Goal: Information Seeking & Learning: Compare options

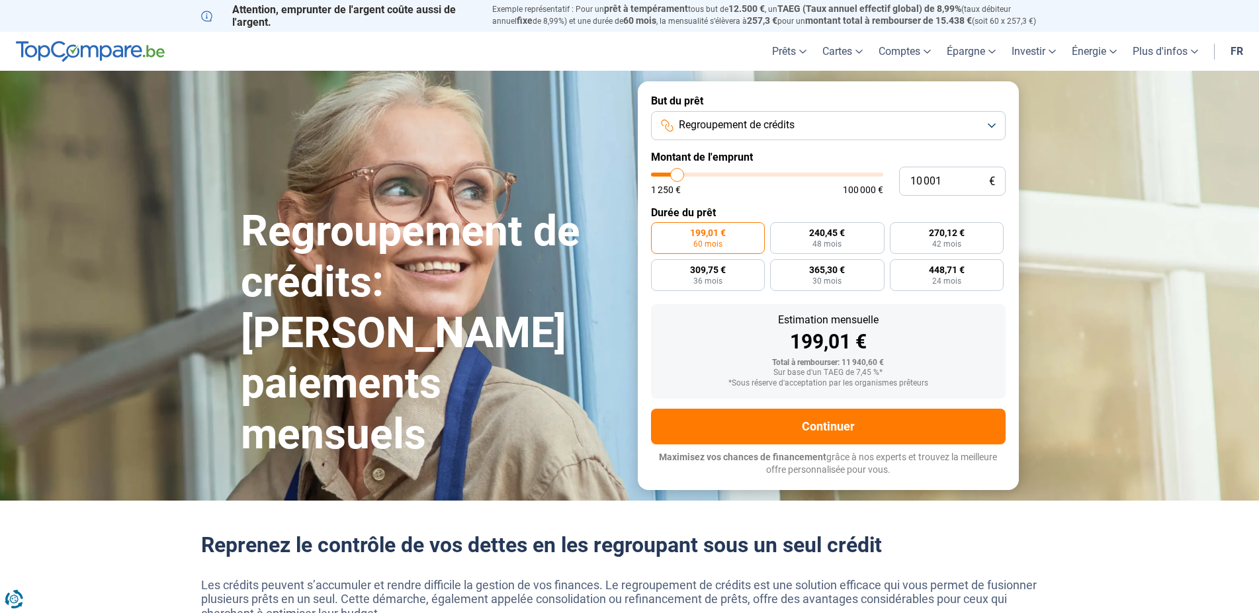
click at [936, 132] on button "Regroupement de crédits" at bounding box center [828, 125] width 355 height 29
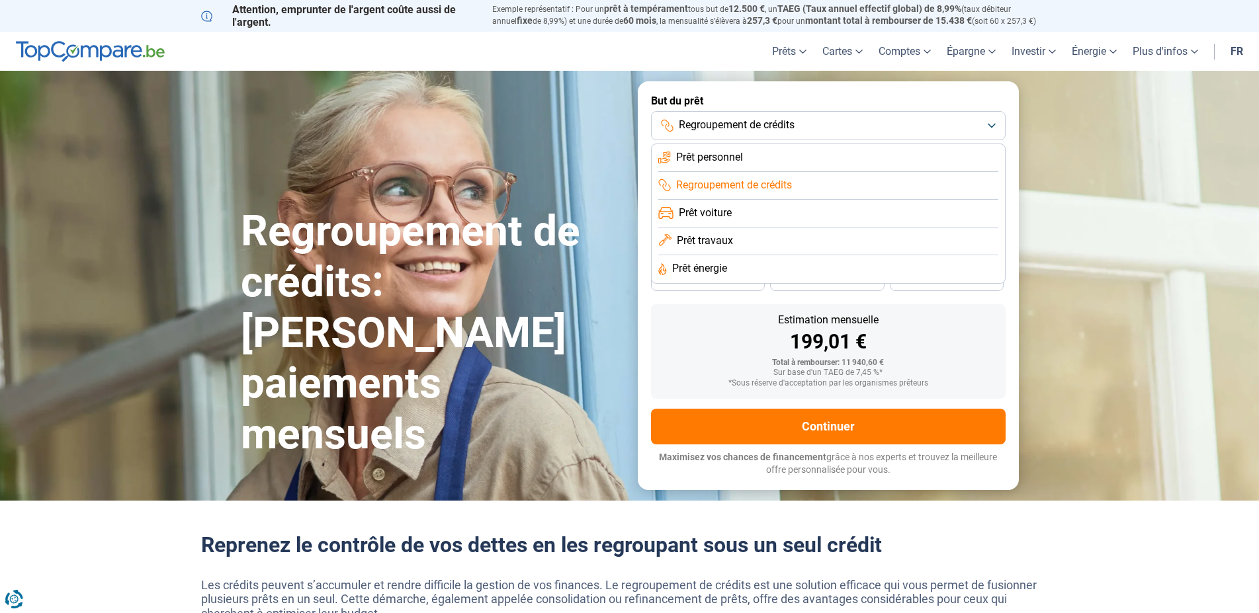
click at [861, 98] on label "But du prêt" at bounding box center [828, 101] width 355 height 13
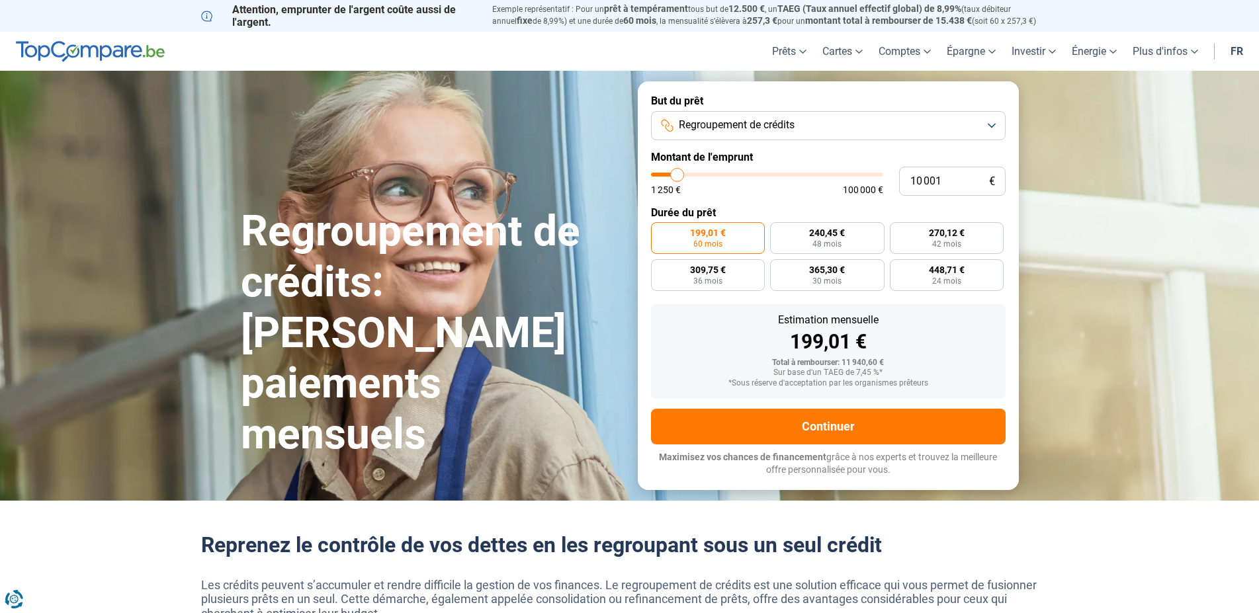
type input "8 750"
type input "8750"
type input "9 000"
type input "9000"
type input "9 250"
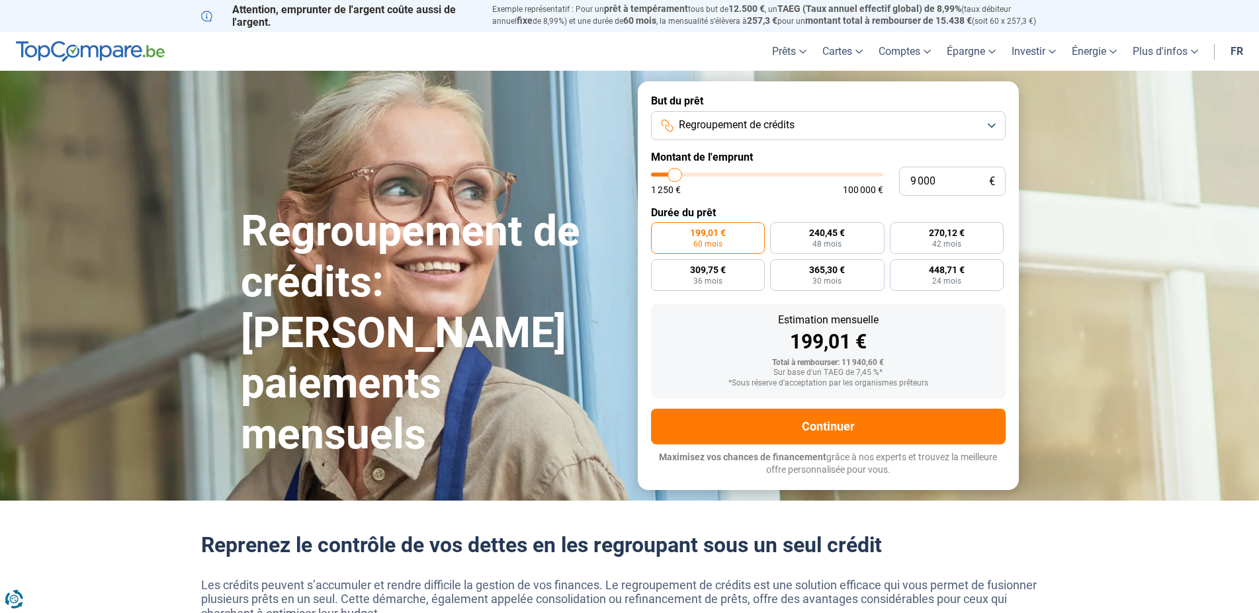
type input "9250"
type input "10 500"
type input "10500"
type input "11 750"
type input "11750"
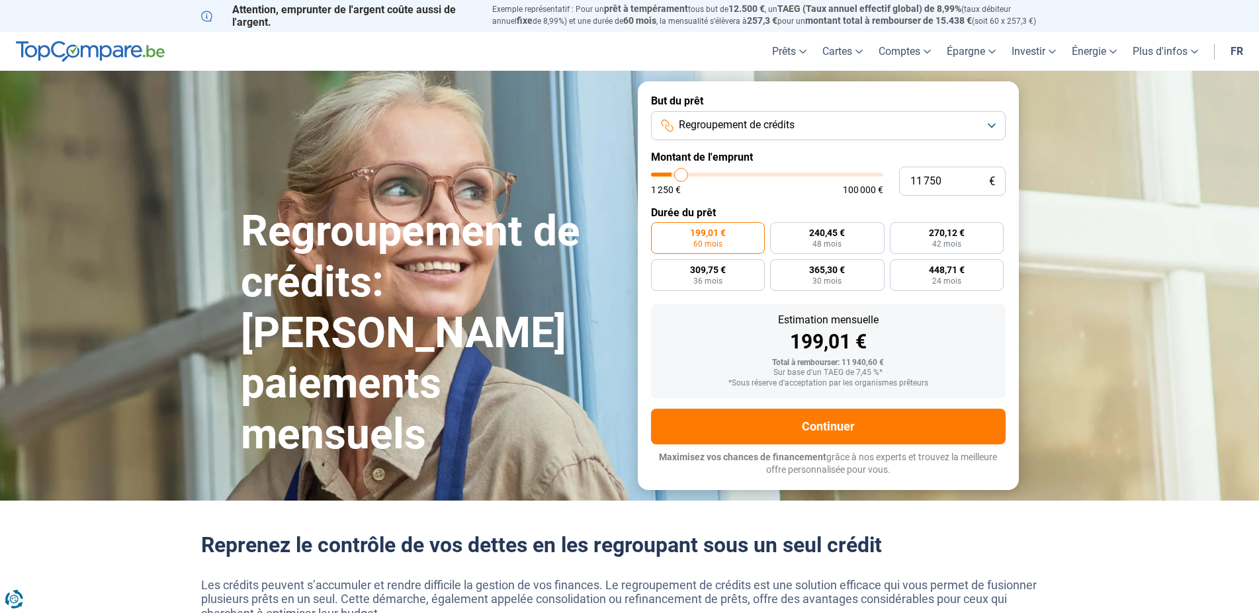
type input "12 250"
type input "12250"
type input "13 250"
type input "13250"
type input "13 750"
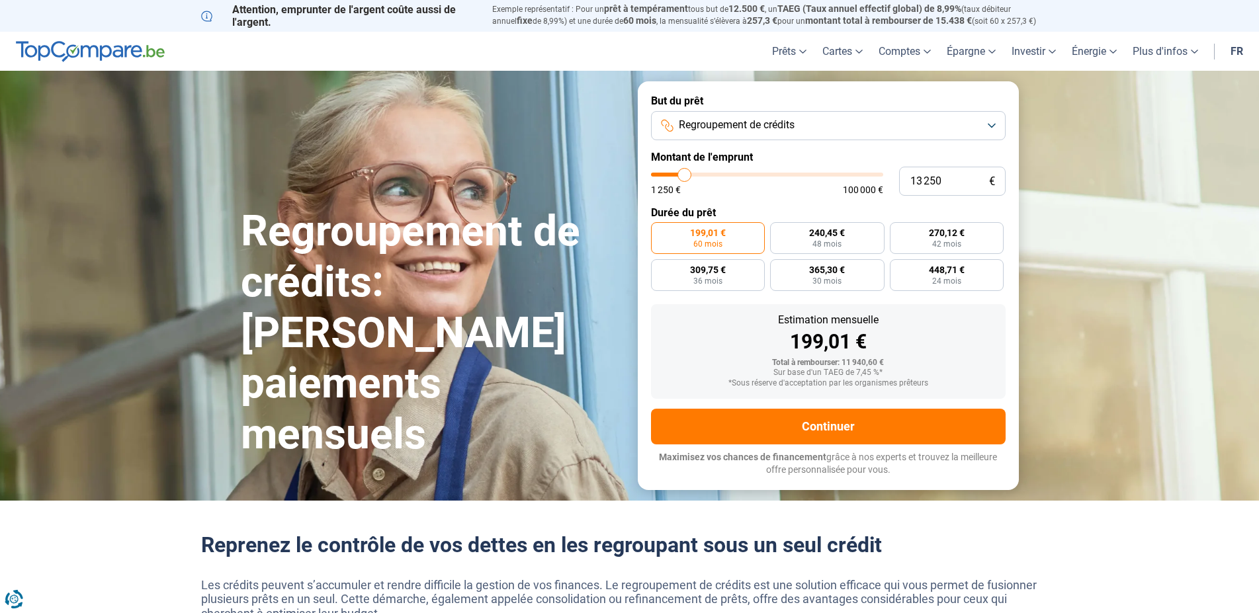
type input "13750"
type input "14 500"
type input "14500"
type input "15 000"
type input "15000"
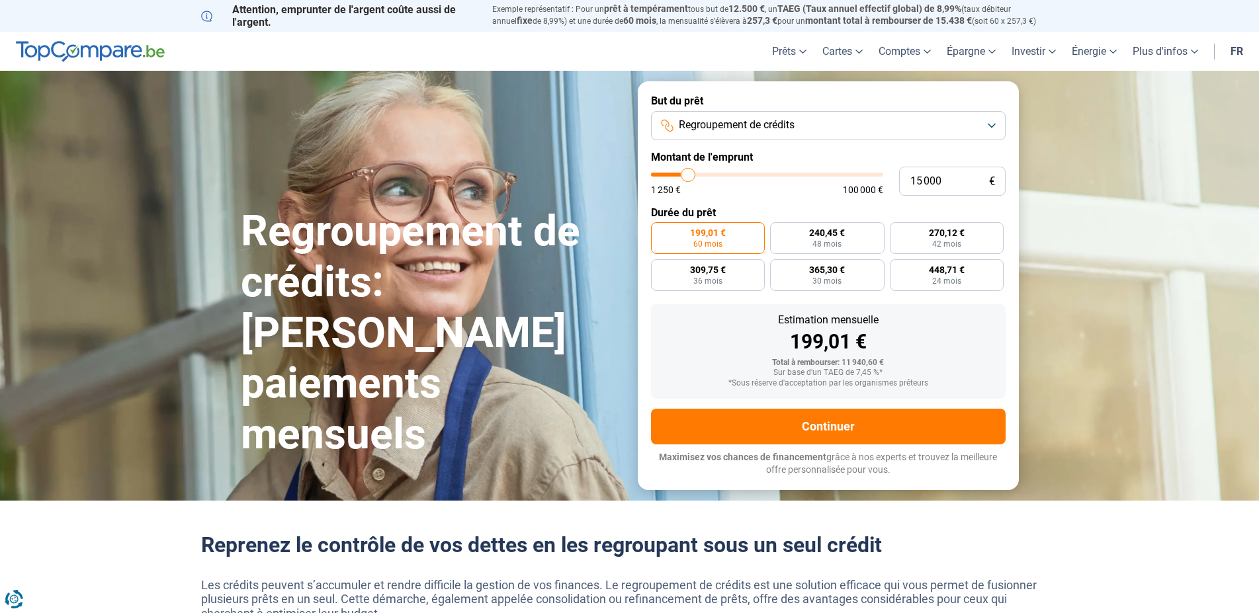
type input "16 000"
type input "16000"
type input "16 500"
type input "16500"
type input "16 750"
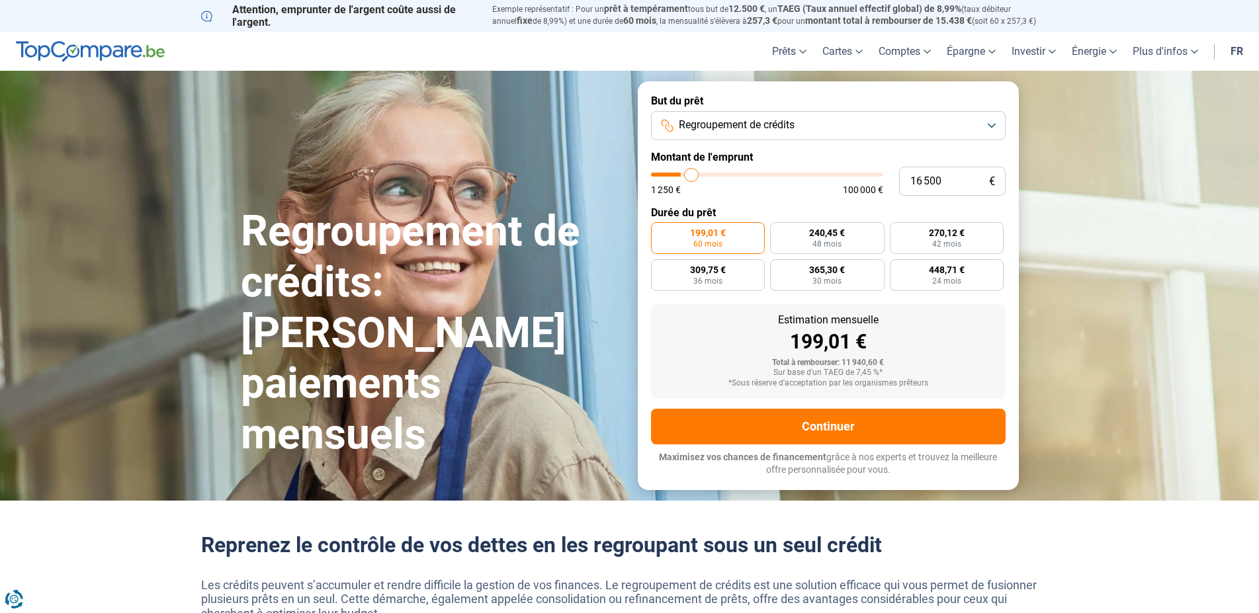
type input "16750"
type input "17 750"
type input "17750"
type input "18 250"
type input "18250"
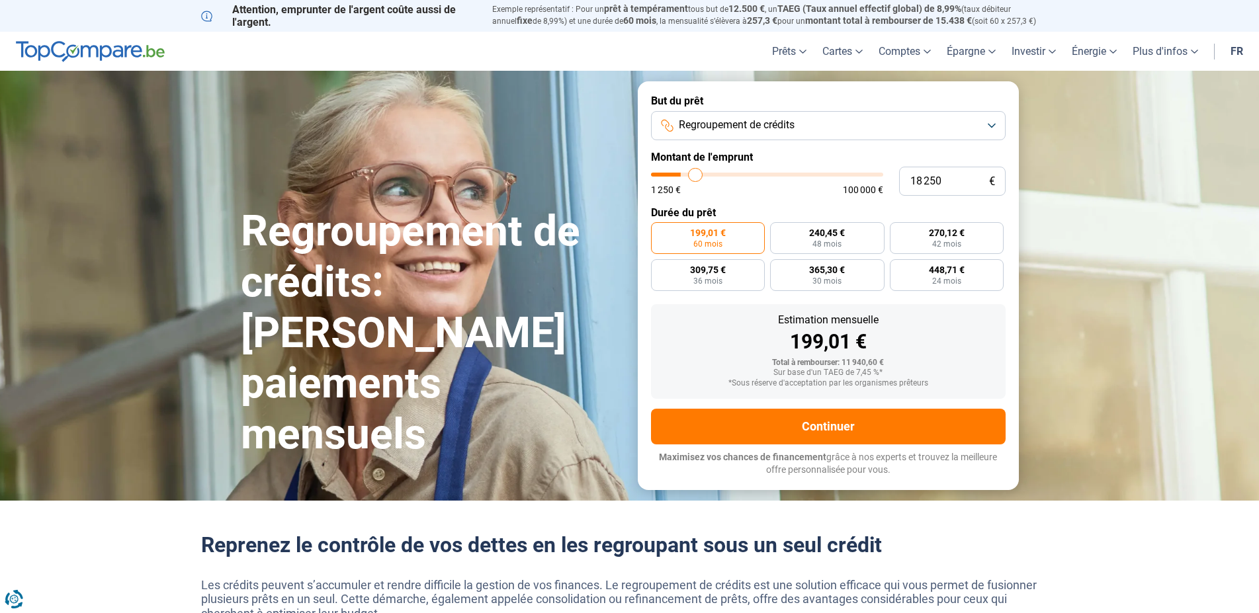
type input "19 000"
type input "19000"
type input "20 250"
type input "20250"
type input "20 750"
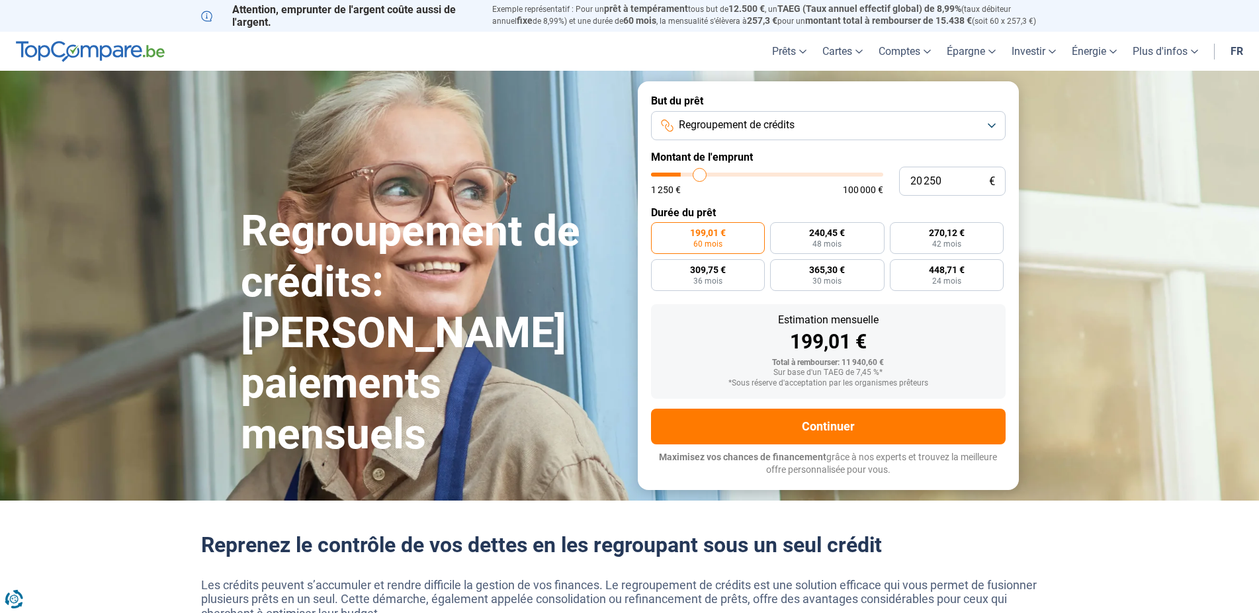
type input "20750"
type input "21 750"
type input "21750"
type input "22 000"
type input "22000"
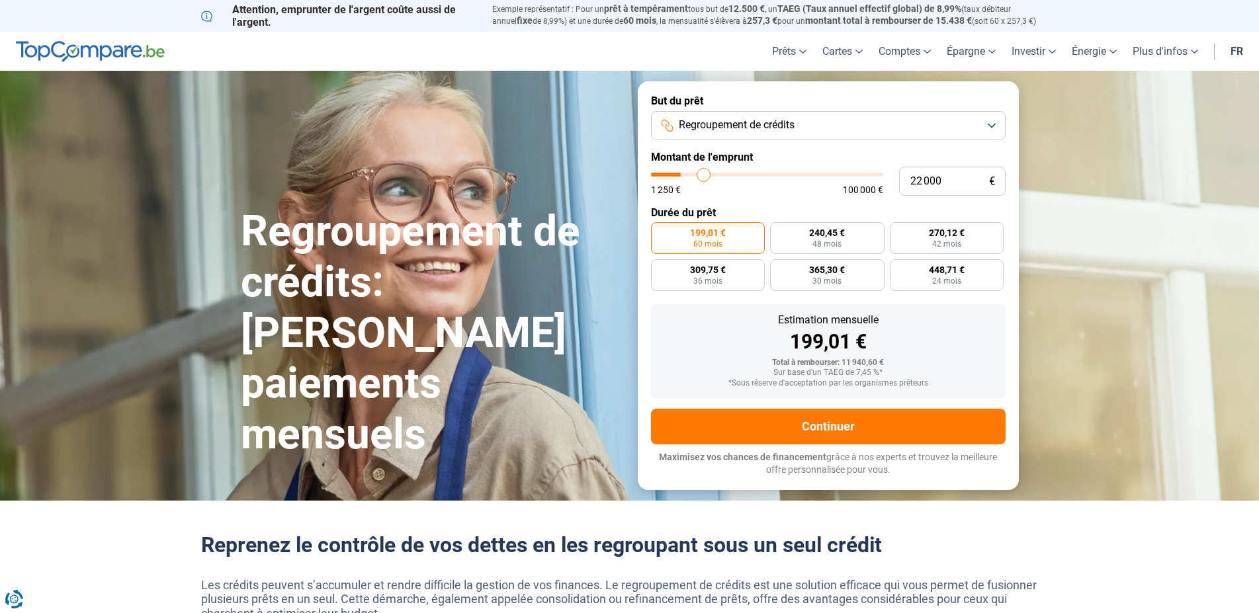
type input "22 500"
type input "22500"
type input "23 250"
type input "23250"
type input "23 500"
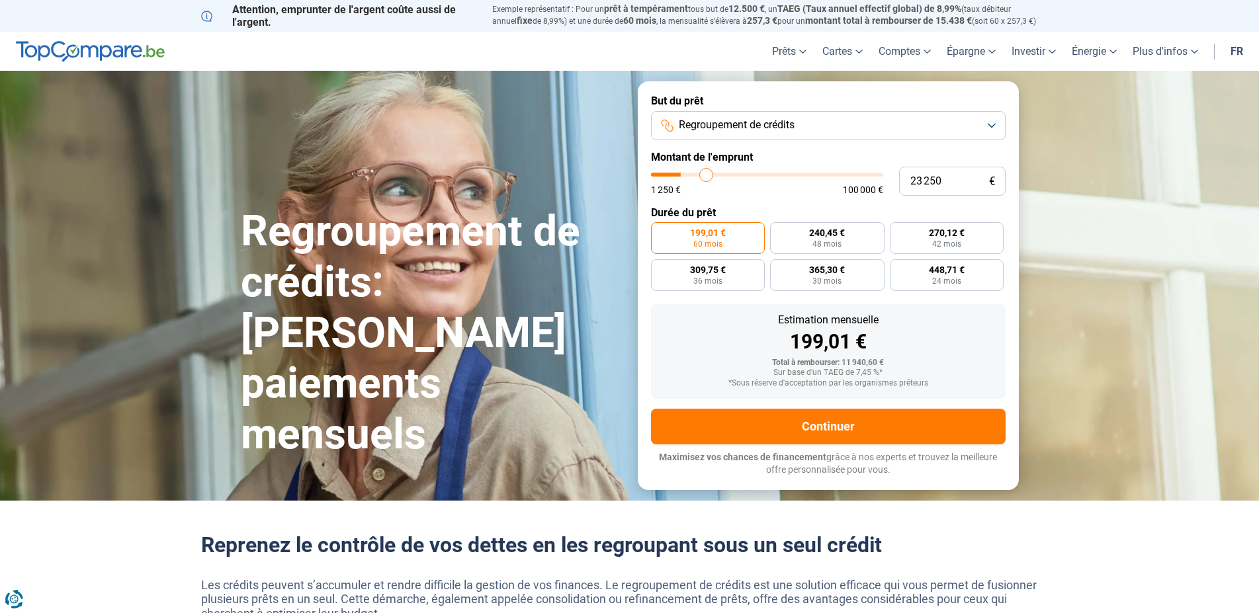
type input "23500"
type input "24 000"
type input "24000"
type input "24 750"
type input "24750"
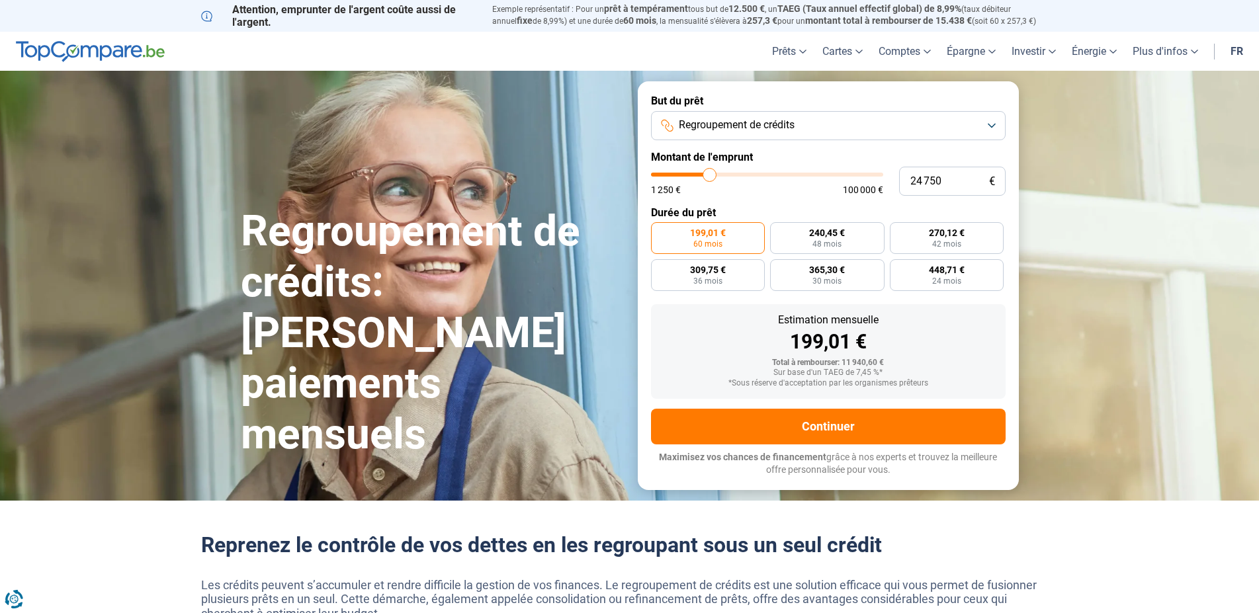
type input "25 750"
type input "25750"
type input "26 500"
type input "26500"
type input "27 250"
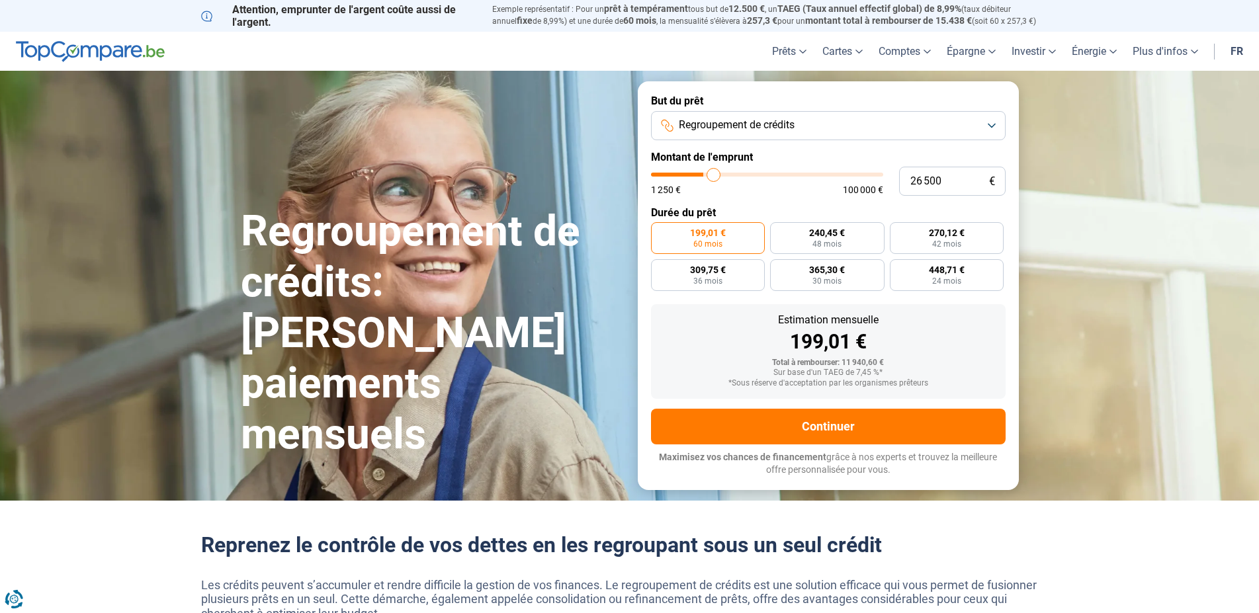
type input "27250"
type input "28 000"
type input "28000"
type input "28 500"
type input "28500"
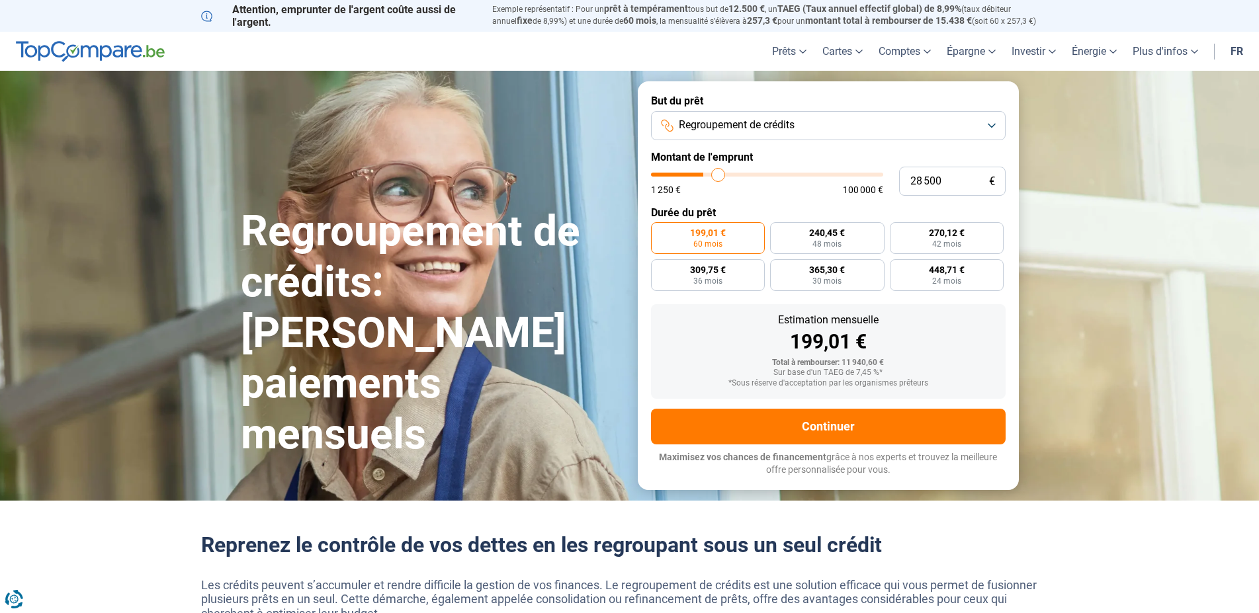
type input "29 250"
type input "29250"
type input "30 000"
type input "30000"
type input "31 000"
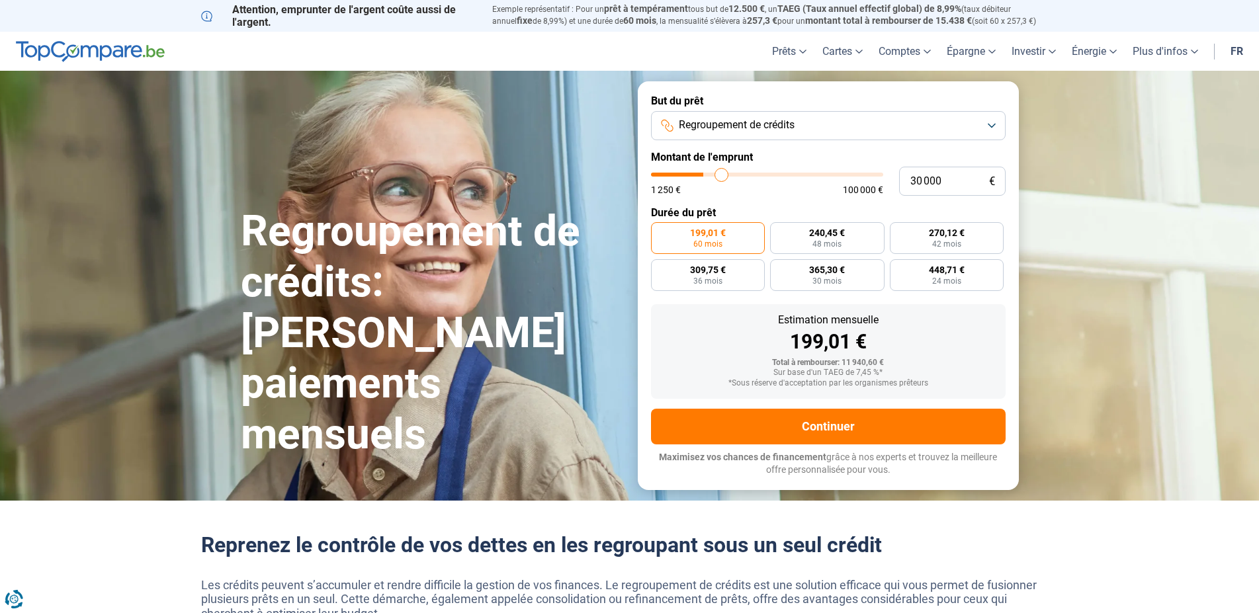
type input "31000"
type input "31 750"
type input "31750"
type input "32 500"
type input "32500"
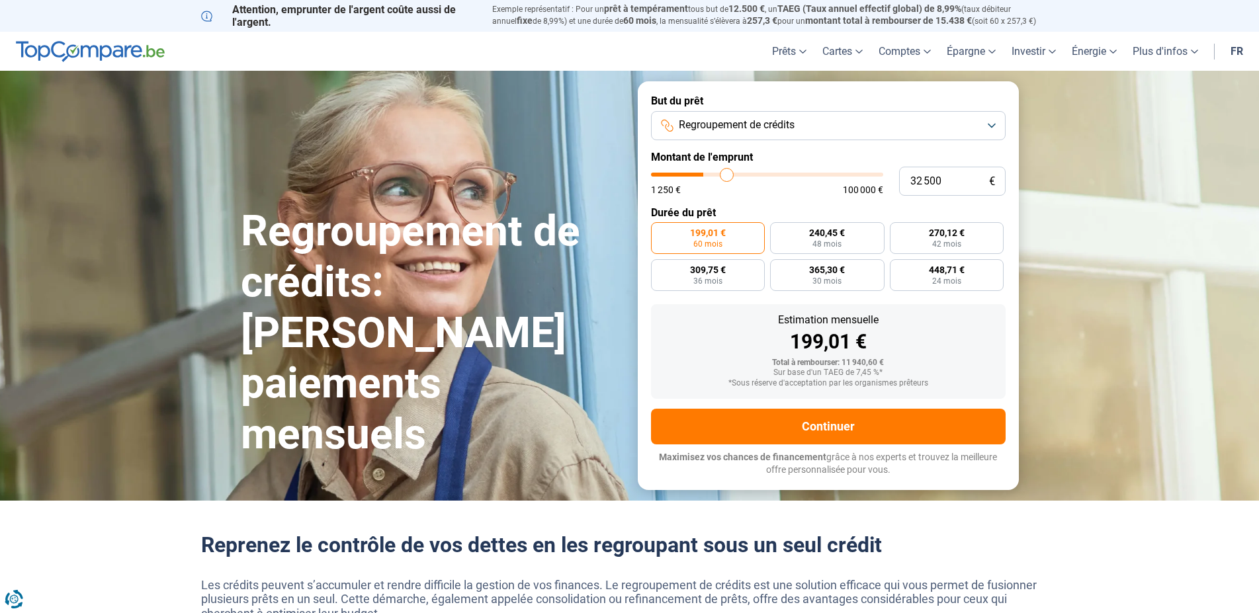
type input "32 750"
type input "32750"
type input "33 000"
type input "33000"
type input "32 750"
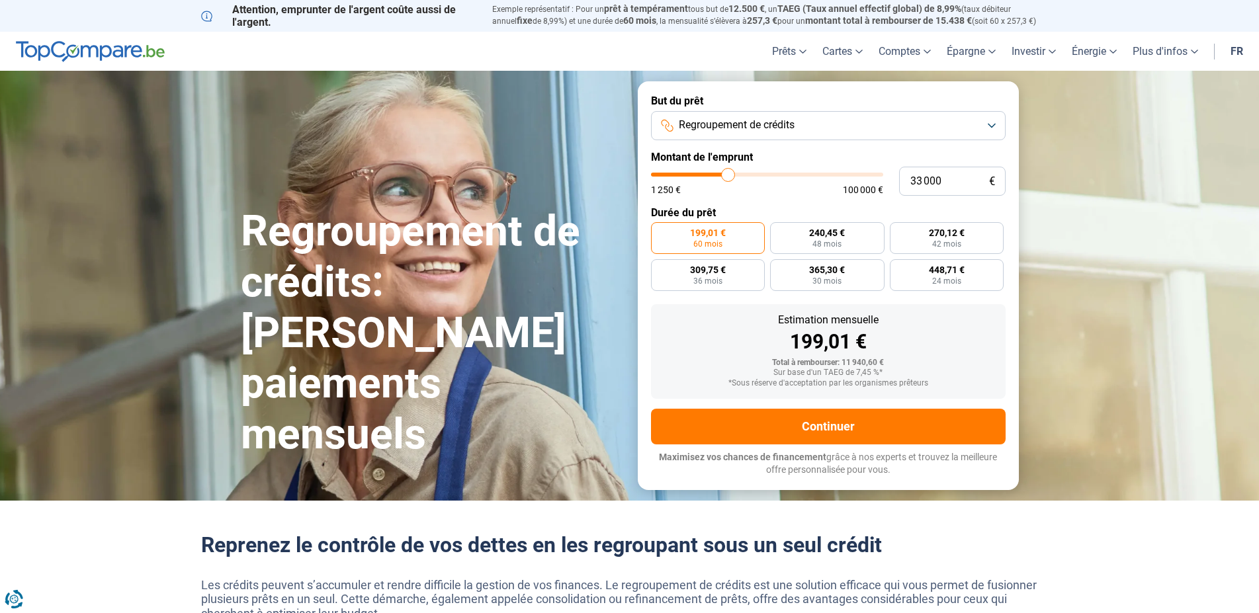
type input "32750"
type input "32 500"
type input "32500"
type input "32 000"
type input "32000"
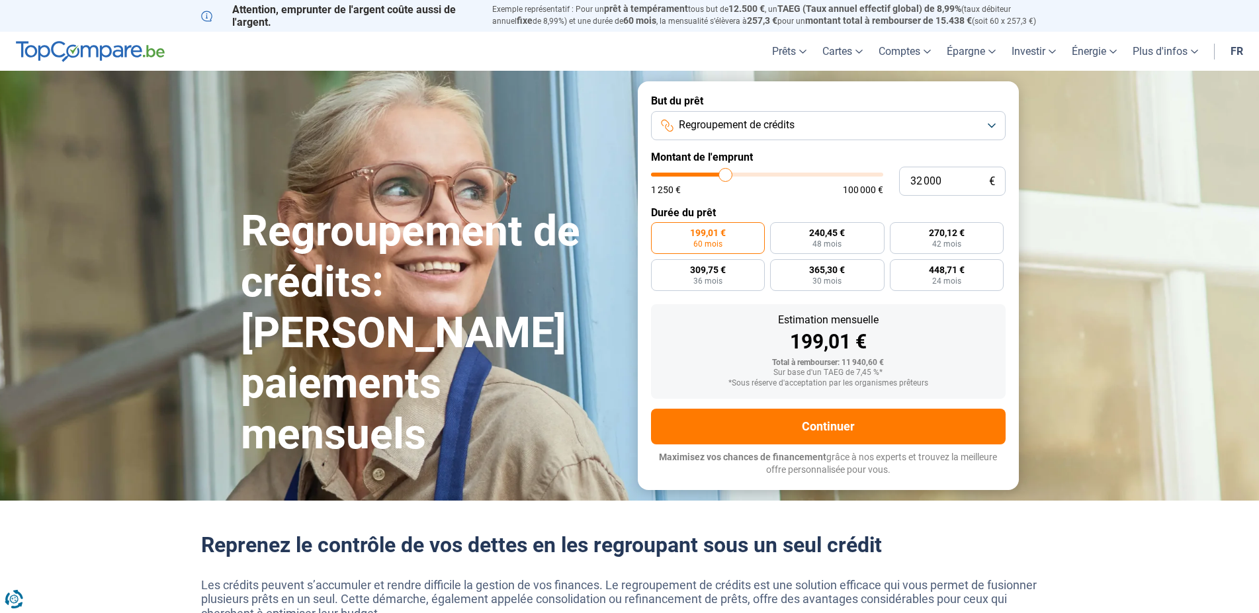
type input "31 750"
type input "31750"
type input "31 500"
type input "31500"
type input "31 250"
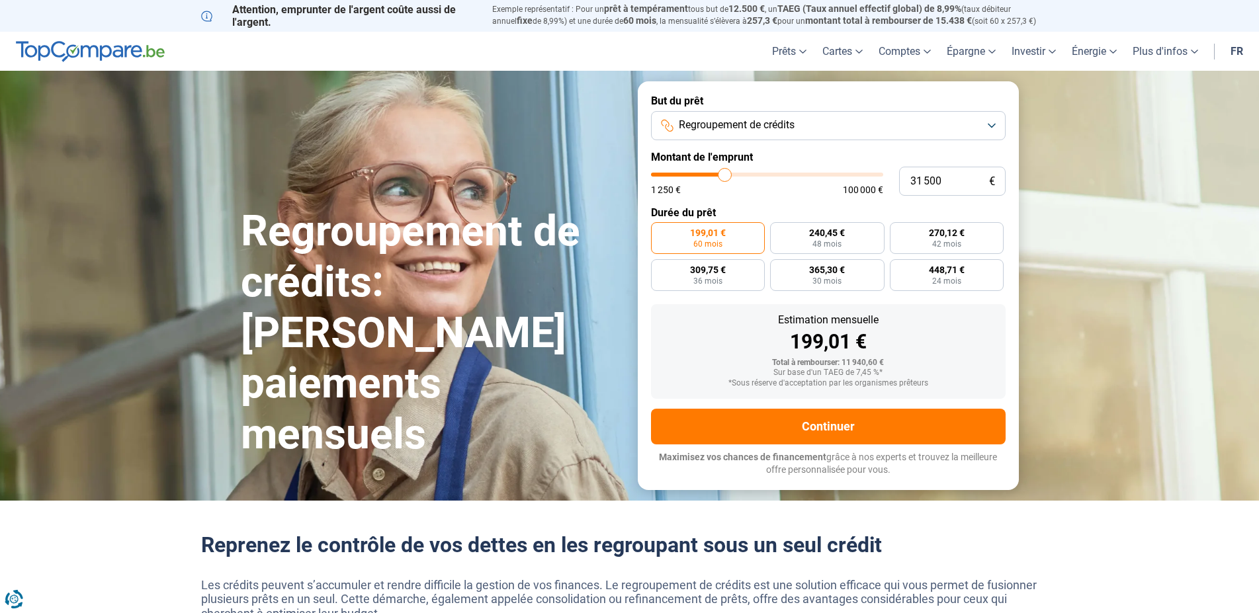
type input "31250"
type input "30 750"
type input "30750"
type input "30 500"
drag, startPoint x: 674, startPoint y: 179, endPoint x: 723, endPoint y: 181, distance: 48.3
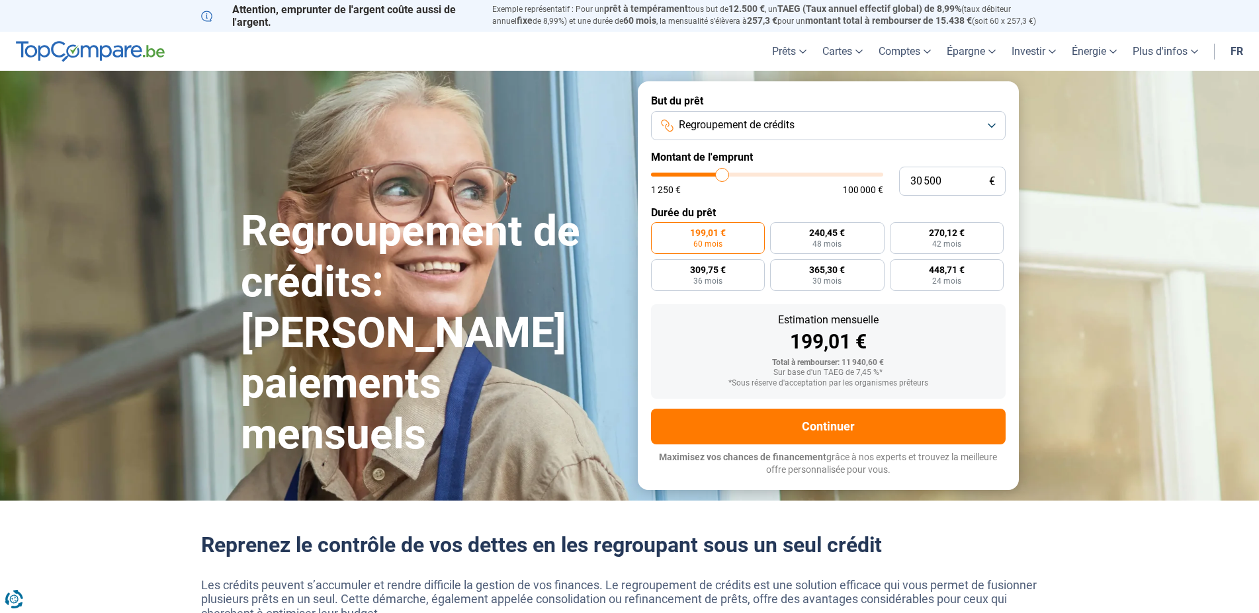
type input "30500"
click at [723, 177] on input "range" at bounding box center [767, 175] width 232 height 4
radio input "false"
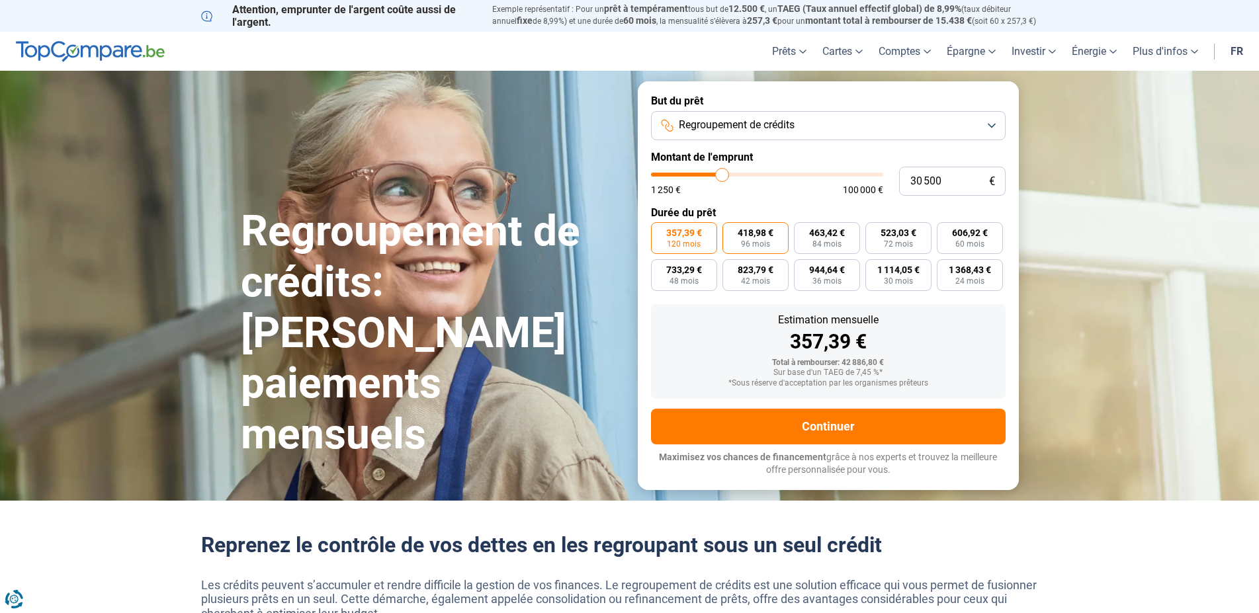
click at [760, 241] on span "96 mois" at bounding box center [755, 244] width 29 height 8
click at [731, 231] on input "418,98 € 96 mois" at bounding box center [727, 226] width 9 height 9
radio input "true"
click at [834, 235] on span "463,42 €" at bounding box center [827, 232] width 36 height 9
click at [803, 231] on input "463,42 € 84 mois" at bounding box center [798, 226] width 9 height 9
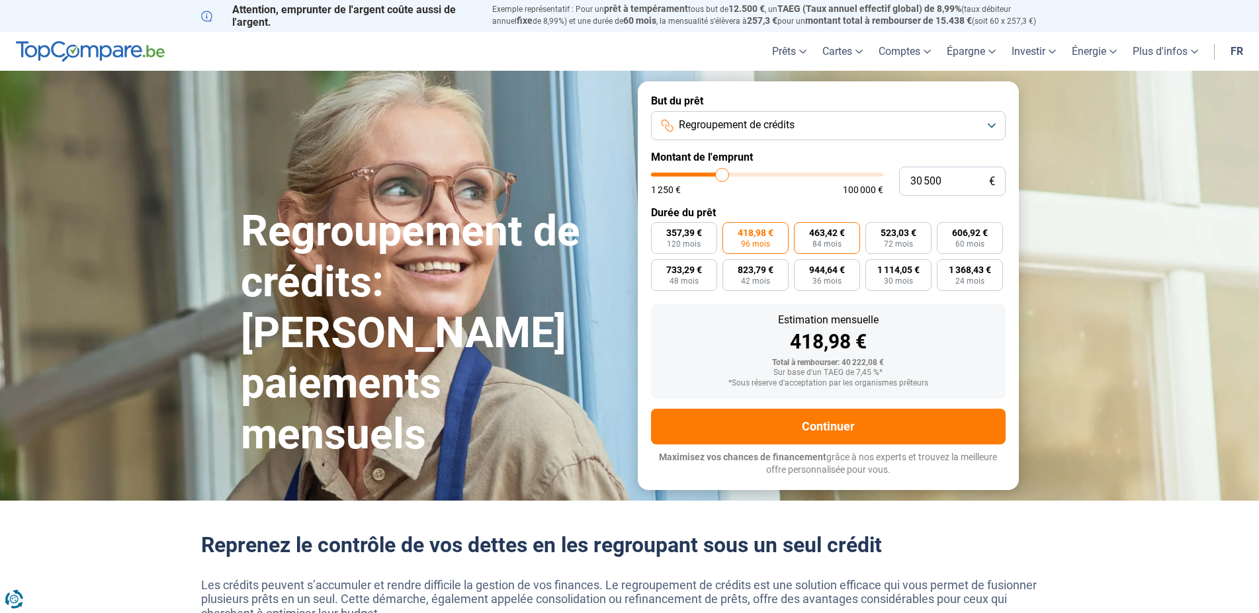
radio input "true"
